Goal: Transaction & Acquisition: Purchase product/service

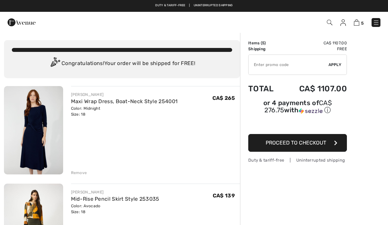
click at [300, 64] on input "TEXT" at bounding box center [288, 65] width 80 height 20
type input "EXTRA20"
click at [300, 147] on button "Proceed to Checkout" at bounding box center [297, 143] width 99 height 18
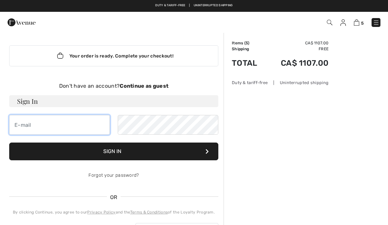
click at [71, 127] on input "email" at bounding box center [59, 125] width 101 height 20
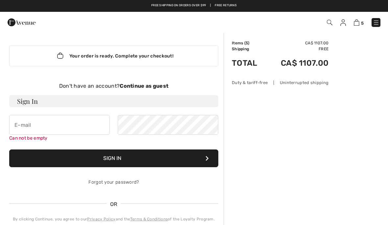
type input "melaniesimon401@hotmail.com"
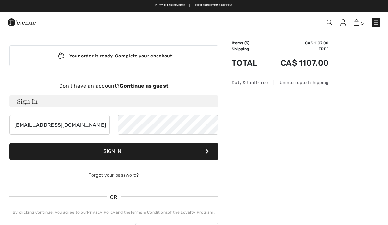
click at [128, 178] on link "Forgot your password?" at bounding box center [113, 176] width 50 height 6
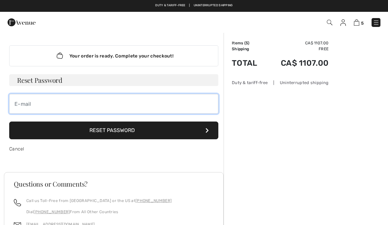
click at [177, 103] on input "email" at bounding box center [113, 104] width 209 height 20
type input "melaniesimon401@hotmail.com"
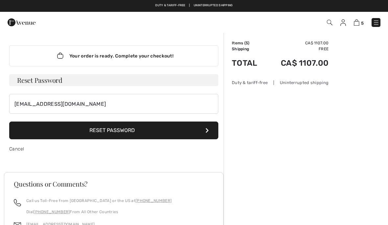
click at [37, 132] on button "Reset Password" at bounding box center [113, 131] width 209 height 18
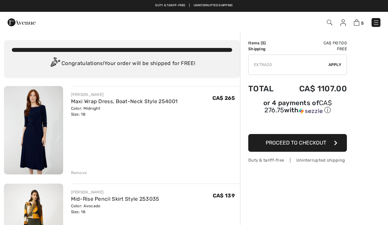
click at [304, 145] on span "Proceed to Checkout" at bounding box center [296, 143] width 60 height 6
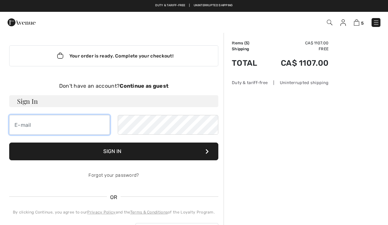
click at [72, 129] on input "email" at bounding box center [59, 125] width 101 height 20
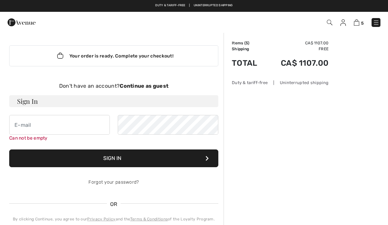
type input "melaniesimon401@hotmail.com"
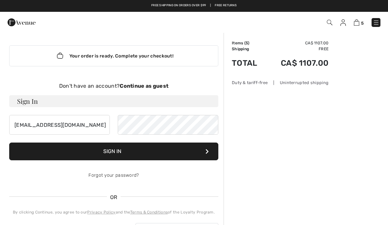
click at [143, 150] on button "Sign In" at bounding box center [113, 152] width 209 height 18
click at [206, 151] on icon at bounding box center [206, 151] width 3 height 5
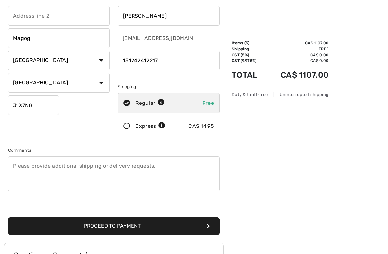
scroll to position [66, 0]
click at [193, 225] on button "Proceed to Payment" at bounding box center [114, 226] width 212 height 18
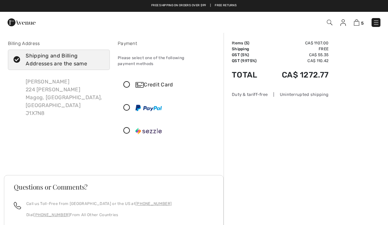
click at [123, 87] on div "Credit Card" at bounding box center [168, 85] width 101 height 20
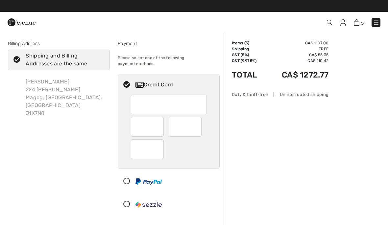
click at [307, 83] on td "CA$ 1272.77" at bounding box center [297, 75] width 63 height 22
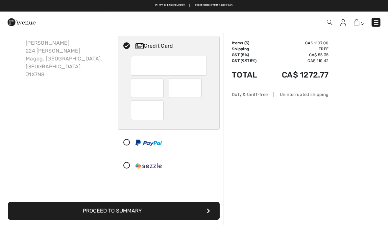
scroll to position [39, 0]
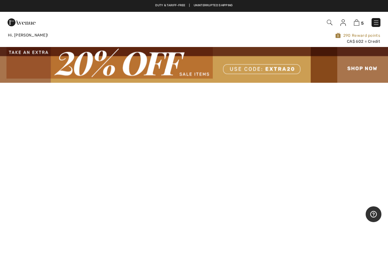
click at [358, 22] on img at bounding box center [357, 22] width 6 height 6
click at [359, 24] on img at bounding box center [357, 22] width 6 height 6
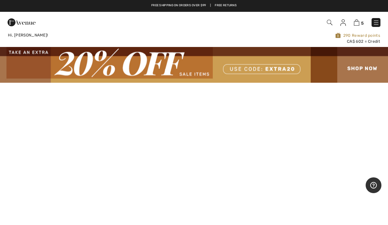
click at [283, 69] on img at bounding box center [194, 64] width 388 height 35
click at [354, 26] on link "5" at bounding box center [359, 22] width 10 height 8
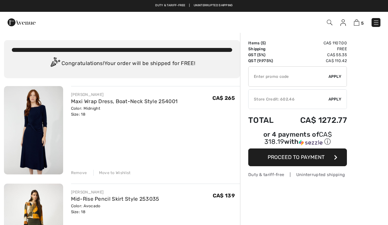
checkbox input "true"
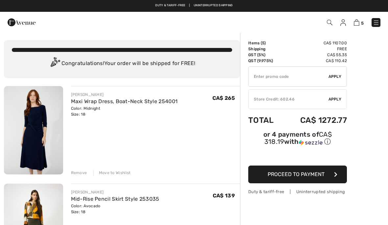
click at [298, 78] on input "TEXT" at bounding box center [288, 77] width 80 height 20
type input "EXTRA20"
click at [337, 78] on span "Apply" at bounding box center [334, 77] width 13 height 6
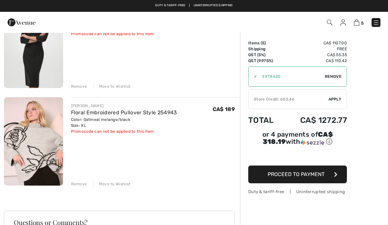
scroll to position [378, 0]
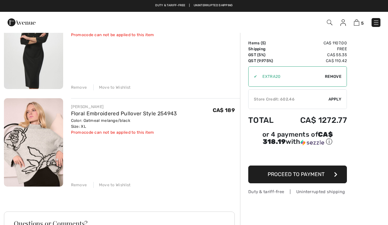
click at [331, 76] on span "Remove" at bounding box center [333, 77] width 16 height 6
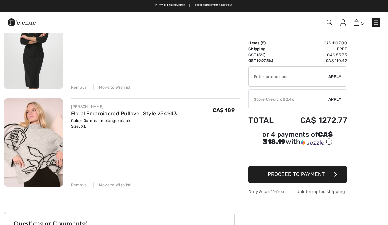
click at [302, 80] on input "TEXT" at bounding box center [288, 77] width 80 height 20
type input "GC010062138"
click at [338, 75] on span "Apply" at bounding box center [334, 77] width 13 height 6
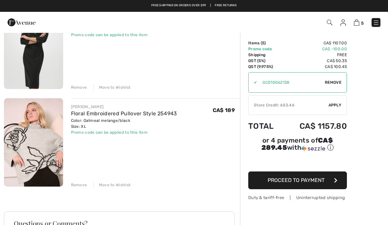
click at [335, 106] on span "Apply" at bounding box center [334, 105] width 13 height 6
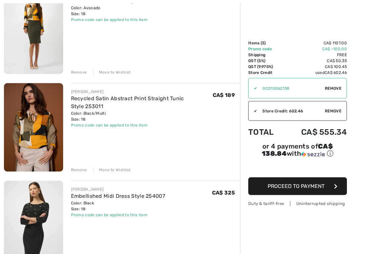
scroll to position [200, 0]
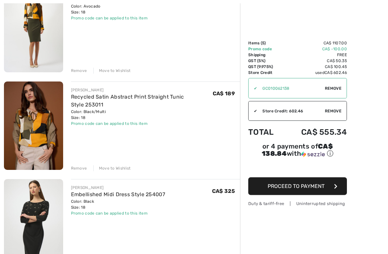
click at [334, 186] on icon "button" at bounding box center [335, 186] width 3 height 5
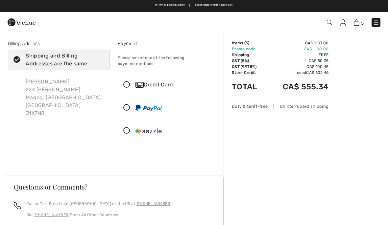
click at [126, 82] on icon at bounding box center [126, 85] width 17 height 7
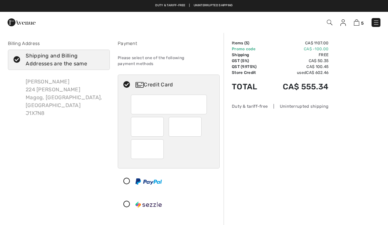
click at [199, 109] on div at bounding box center [169, 127] width 76 height 64
click at [198, 124] on div at bounding box center [185, 127] width 33 height 20
